Goal: Information Seeking & Learning: Understand process/instructions

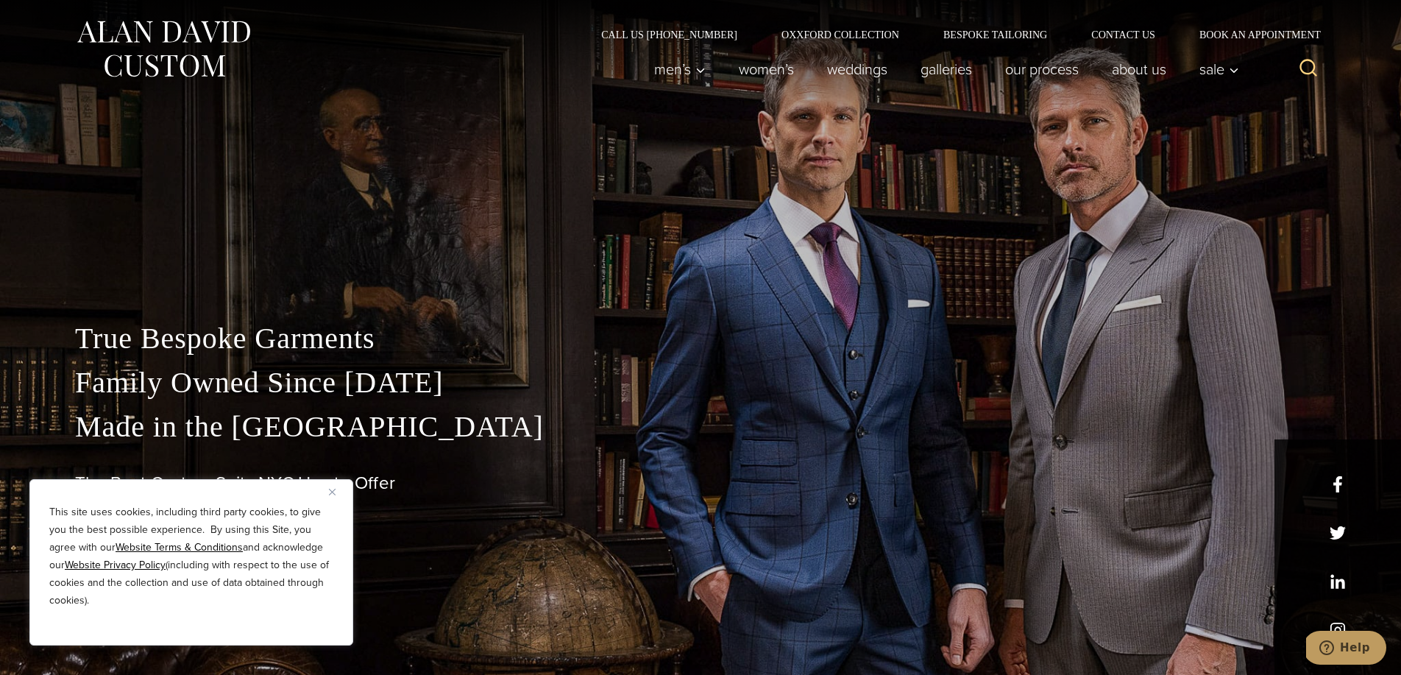
drag, startPoint x: 330, startPoint y: 491, endPoint x: 458, endPoint y: 509, distance: 128.5
click at [330, 491] on img "Close" at bounding box center [332, 492] width 7 height 7
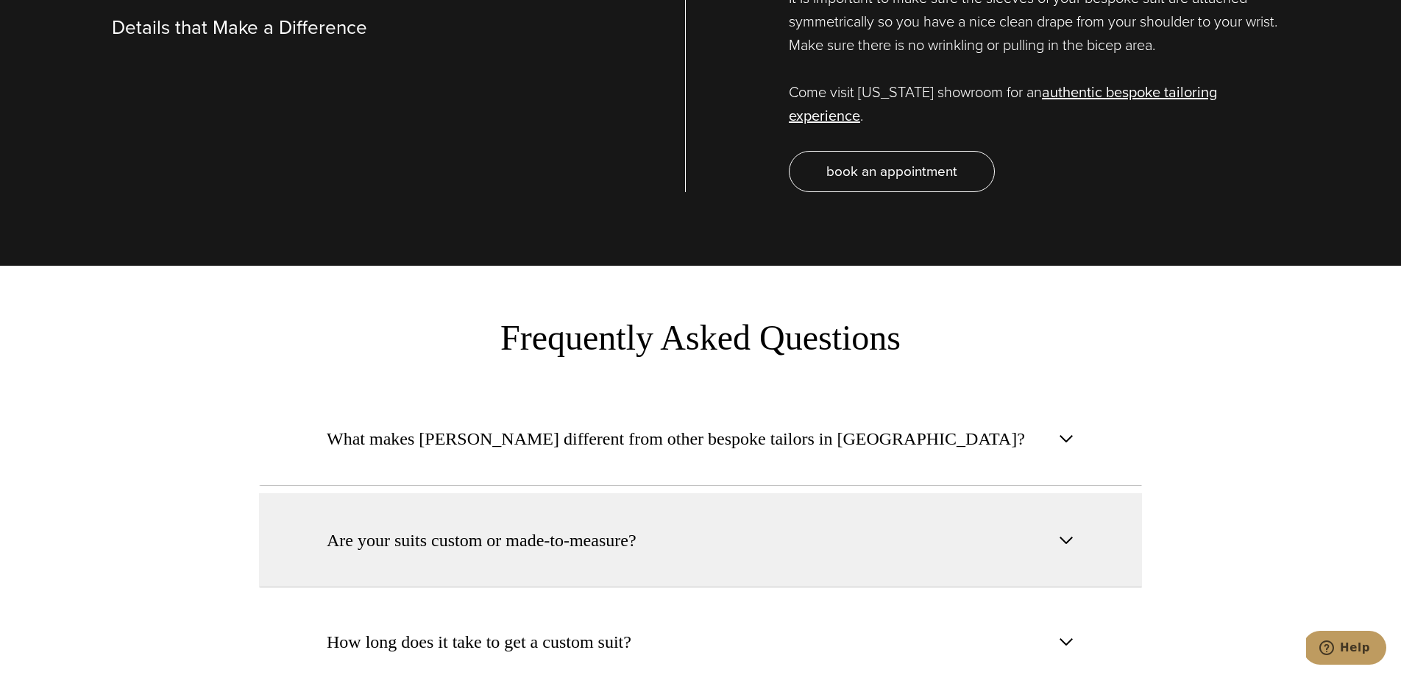
scroll to position [5390, 0]
click at [1066, 531] on span "button" at bounding box center [1066, 540] width 18 height 18
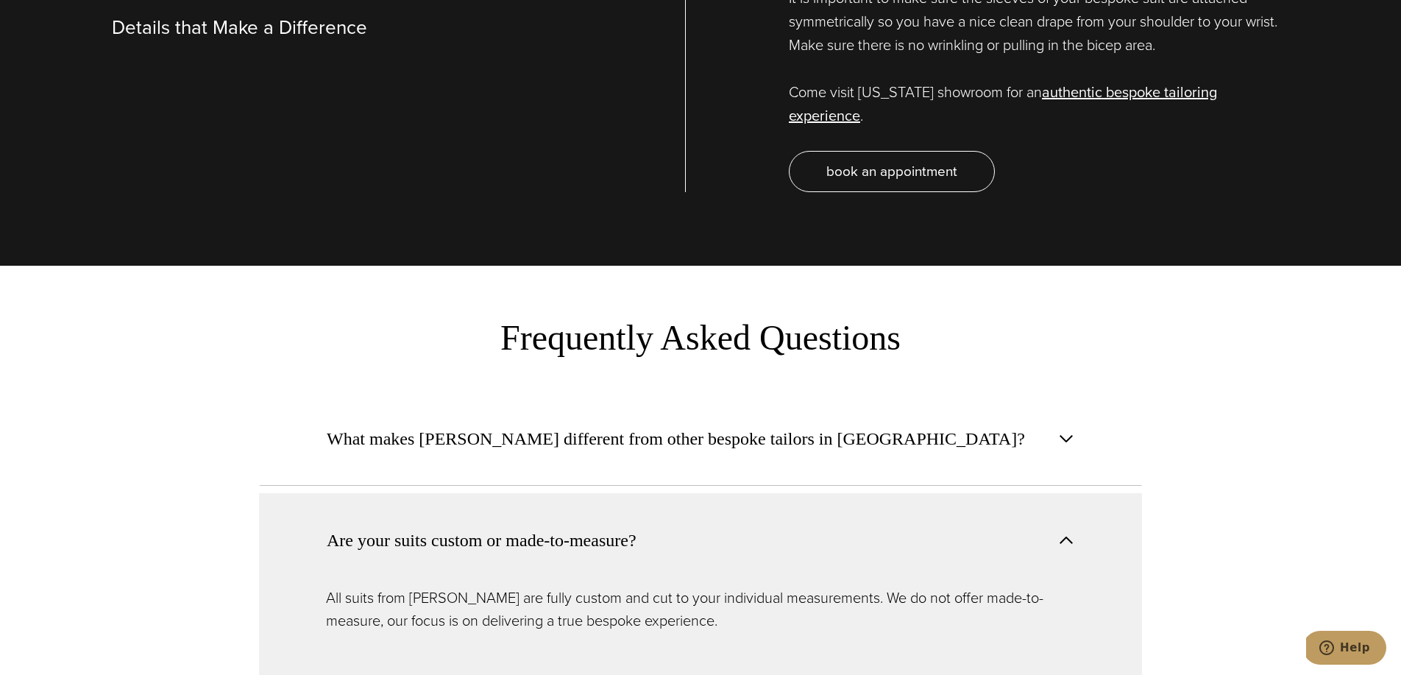
click at [1066, 531] on span "button" at bounding box center [1066, 540] width 18 height 18
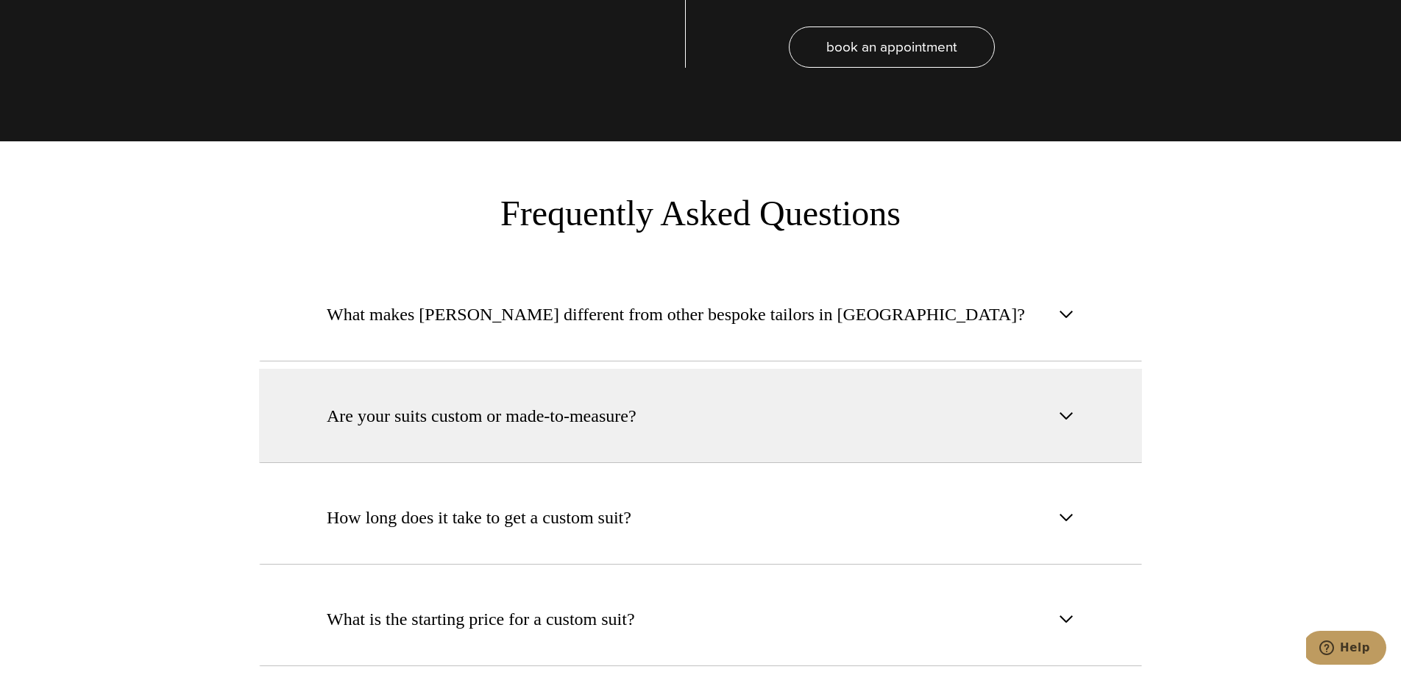
scroll to position [5516, 0]
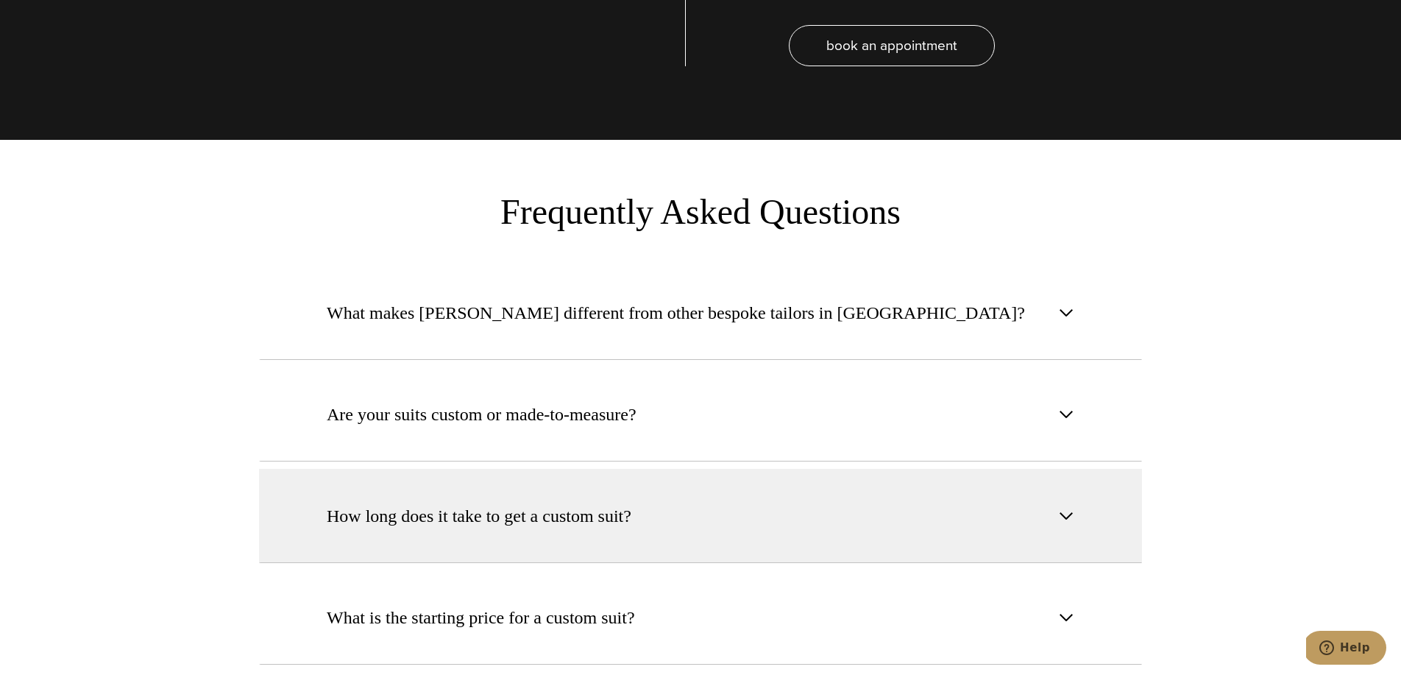
click at [1073, 507] on span "button" at bounding box center [1066, 516] width 18 height 18
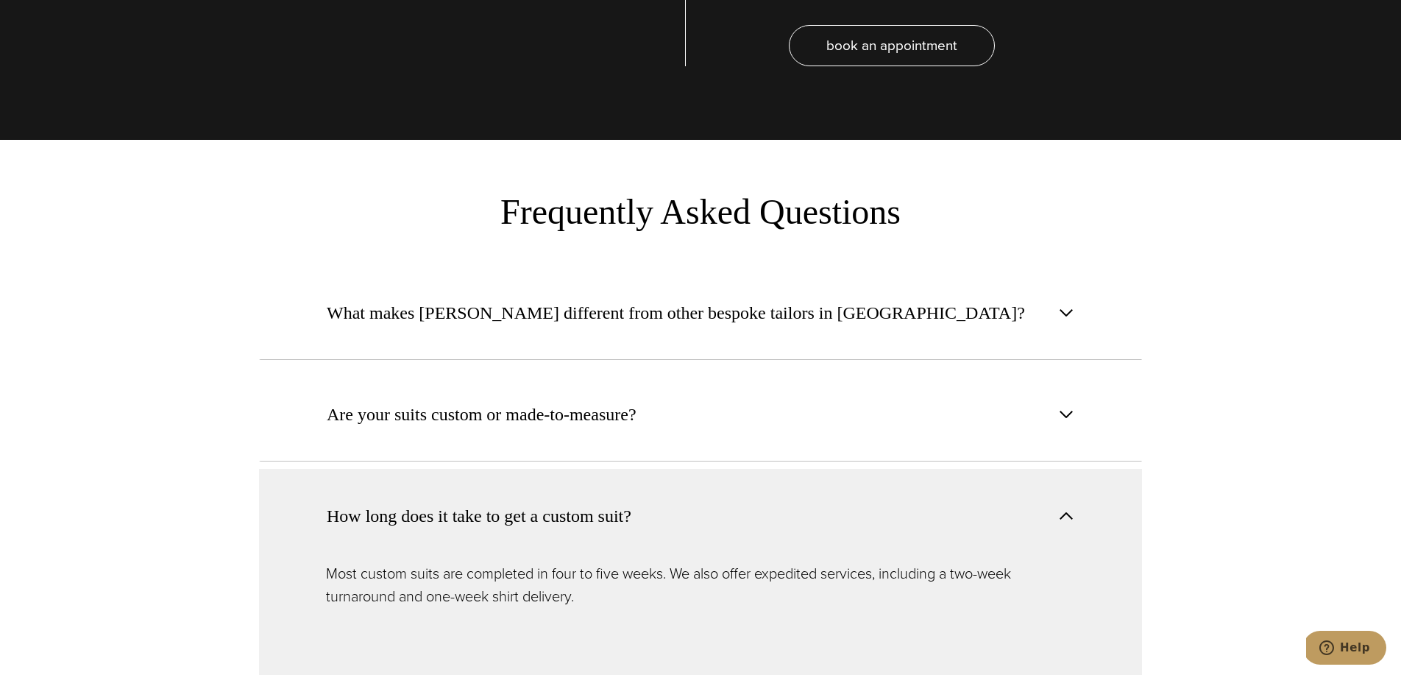
click at [1068, 507] on span "button" at bounding box center [1066, 516] width 18 height 18
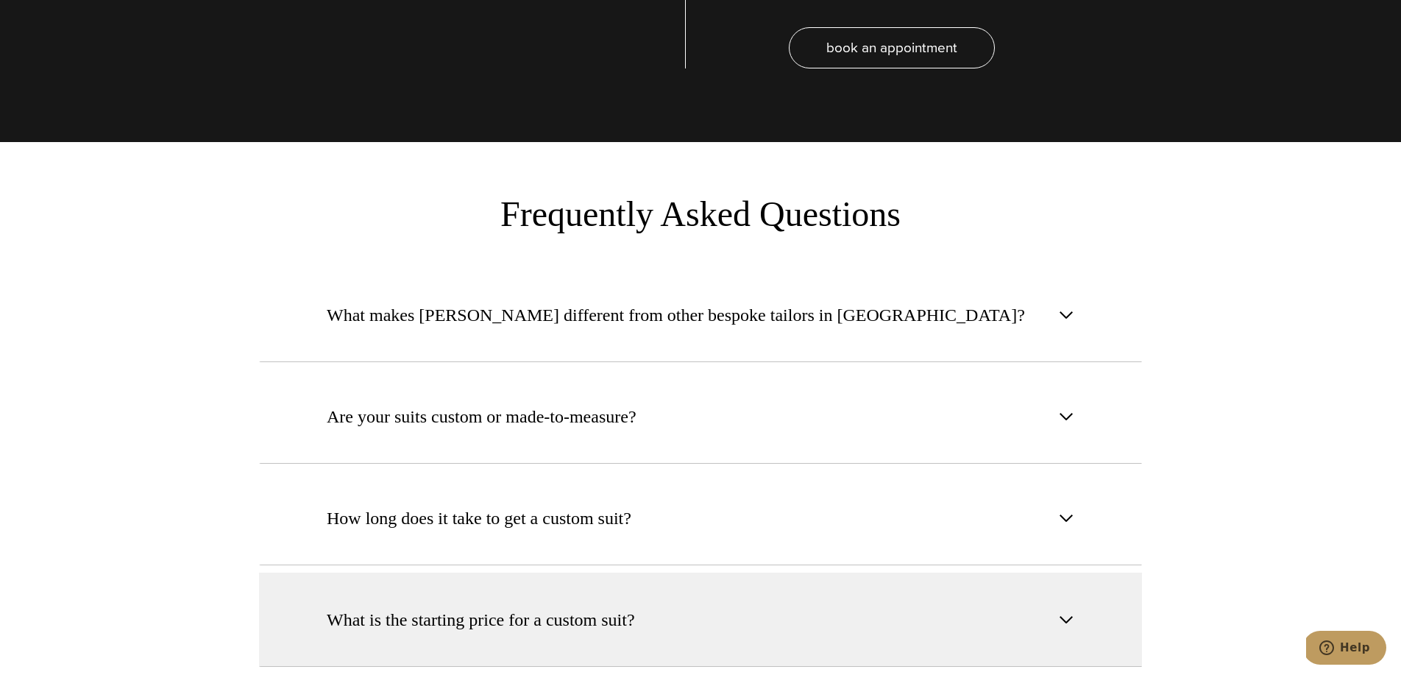
click at [1065, 611] on span "button" at bounding box center [1066, 620] width 18 height 18
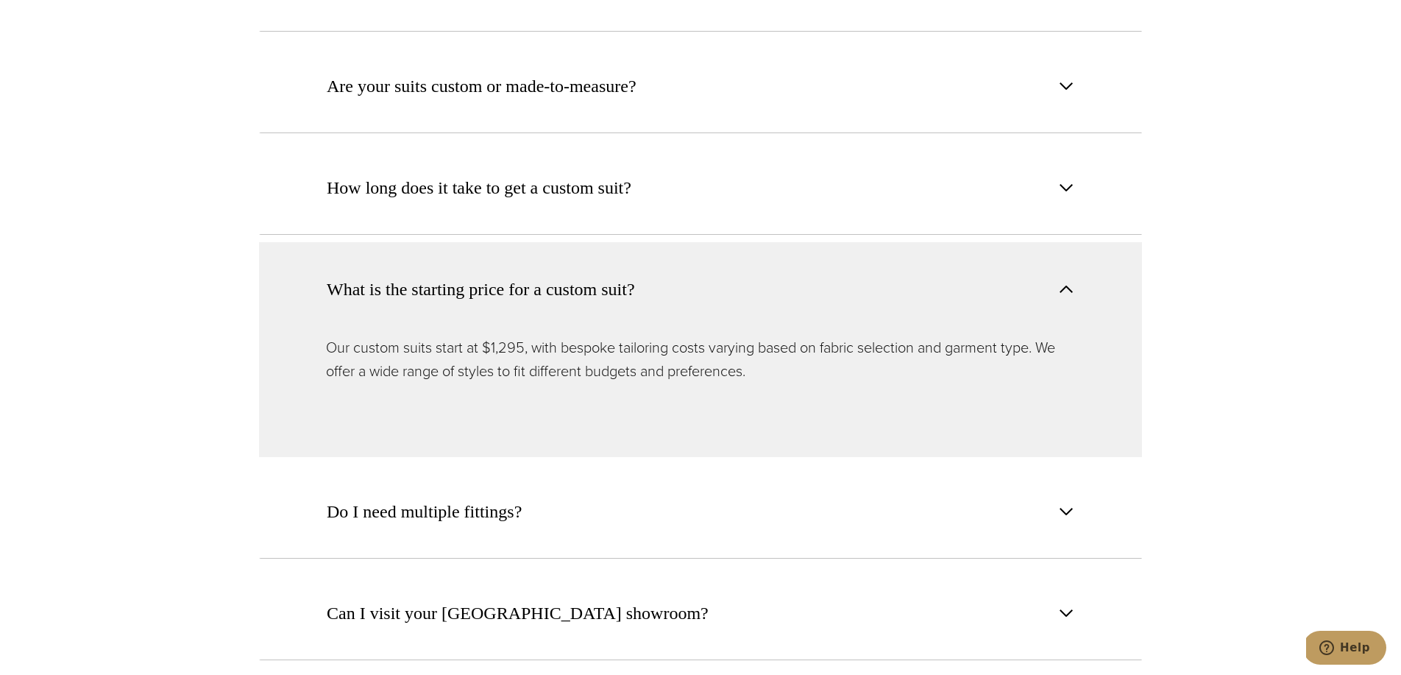
scroll to position [5852, 0]
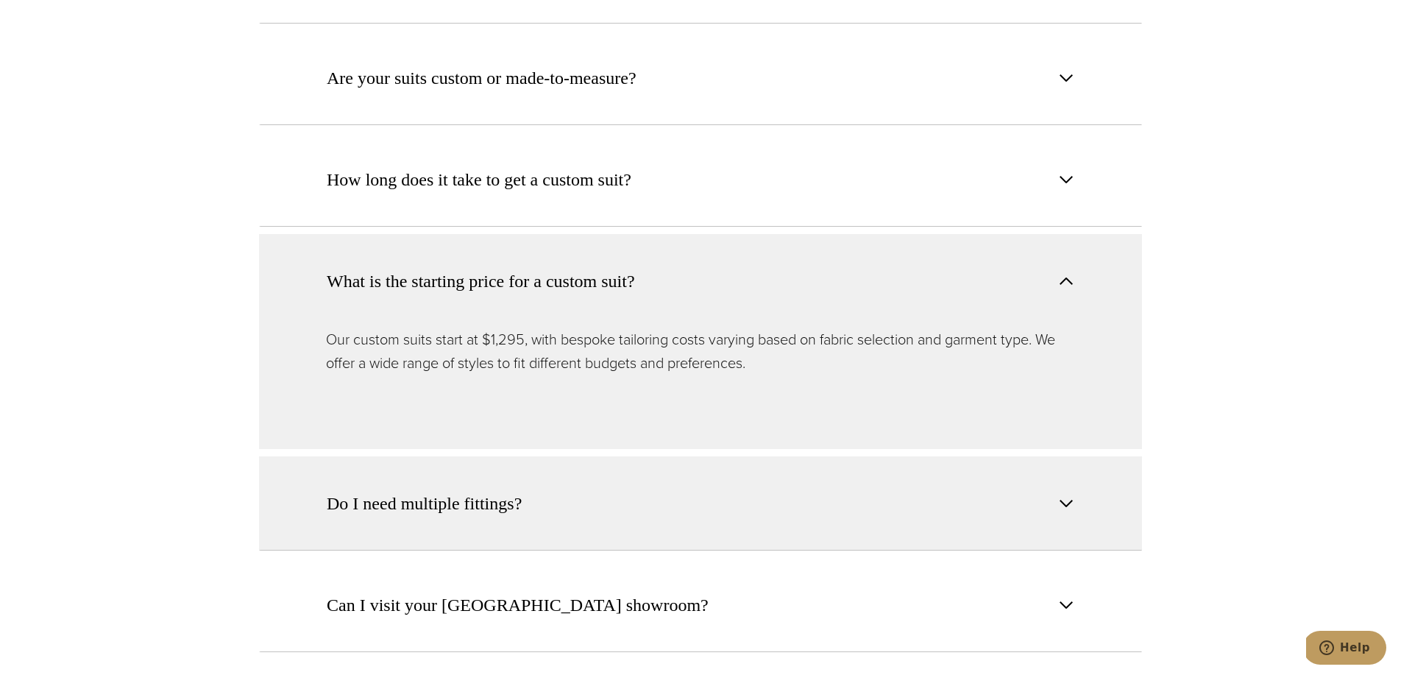
click at [1065, 460] on button "Do I need multiple fittings?" at bounding box center [700, 503] width 883 height 94
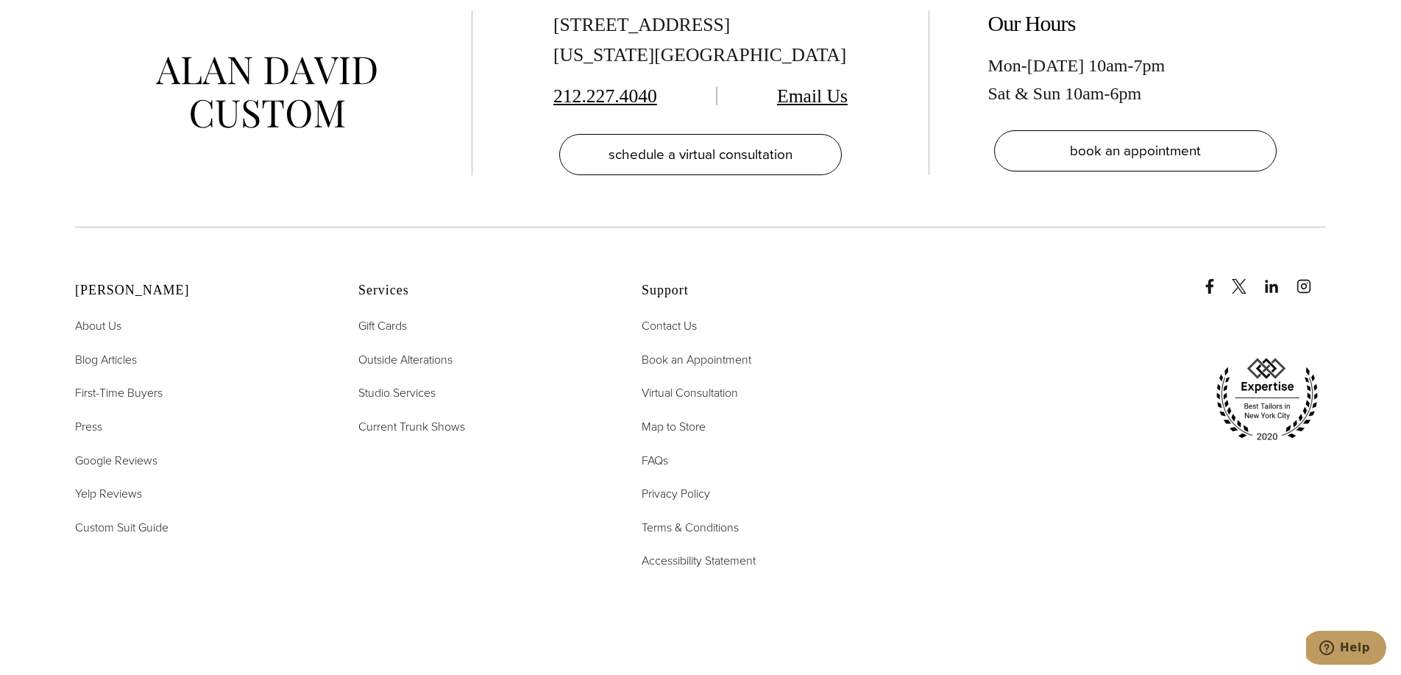
scroll to position [7661, 0]
click at [106, 518] on span "Custom Suit Guide" at bounding box center [121, 526] width 93 height 17
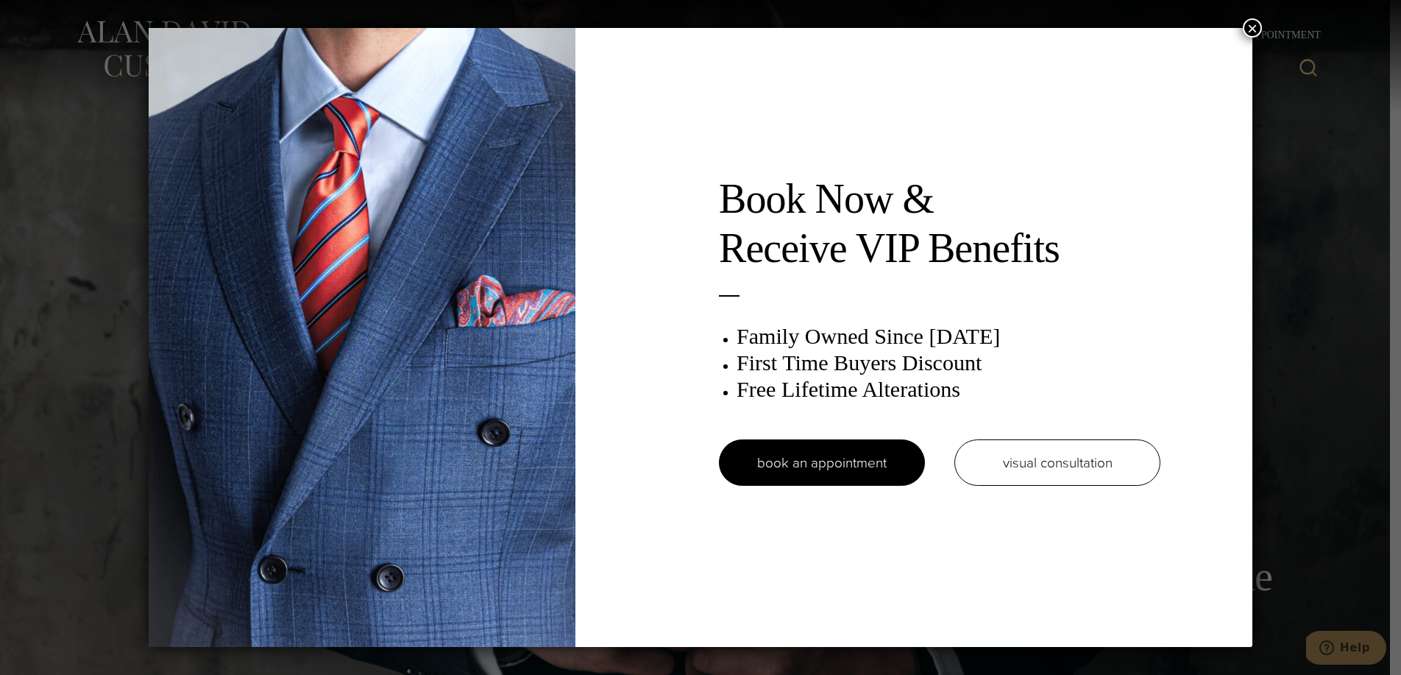
click at [1255, 25] on button "×" at bounding box center [1252, 27] width 19 height 19
